Goal: Register for event/course

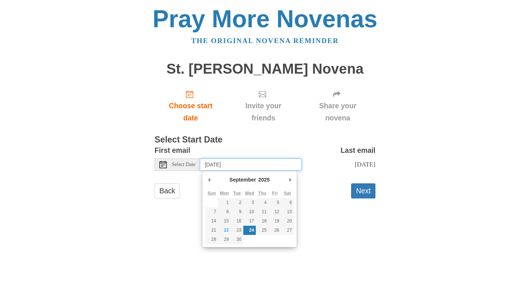
click at [210, 167] on input "[DATE]" at bounding box center [251, 164] width 102 height 13
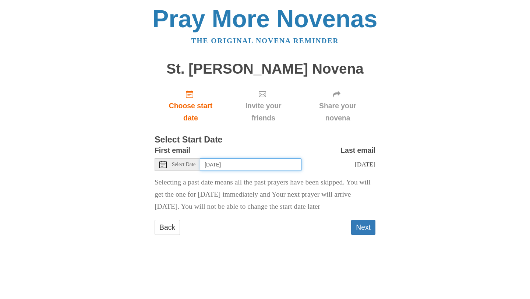
click at [261, 166] on input "[DATE]" at bounding box center [251, 164] width 102 height 13
click at [263, 166] on input "[DATE]" at bounding box center [251, 164] width 102 height 13
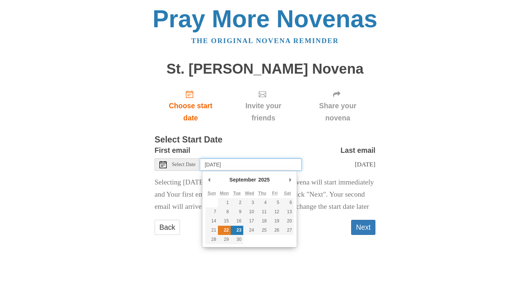
type input "[DATE]"
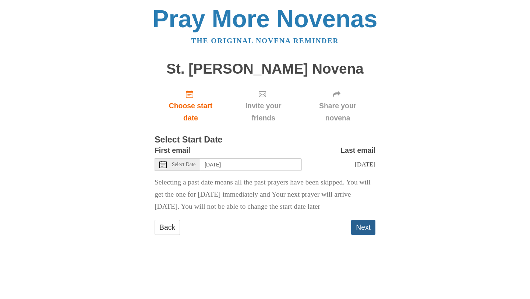
click at [359, 223] on button "Next" at bounding box center [363, 227] width 24 height 15
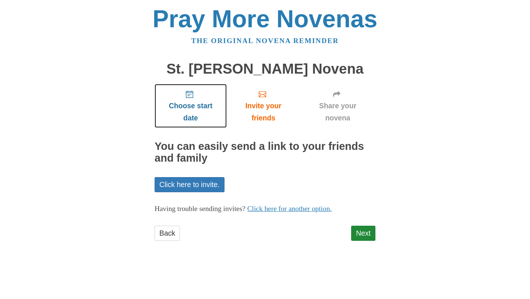
click at [191, 109] on span "Choose start date" at bounding box center [190, 112] width 57 height 24
